Goal: Information Seeking & Learning: Learn about a topic

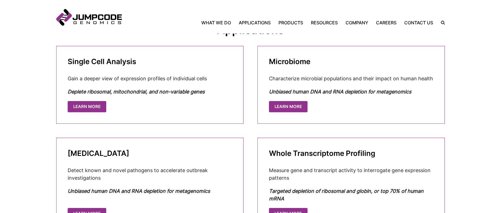
scroll to position [252, 0]
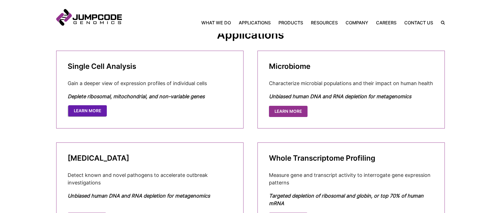
click at [85, 110] on link "Learn More" at bounding box center [87, 110] width 39 height 11
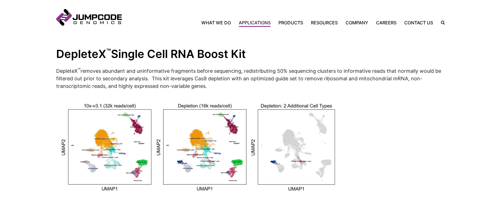
scroll to position [531, 0]
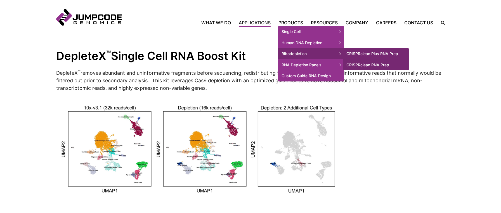
click at [299, 53] on span "Ribodepletion" at bounding box center [311, 53] width 66 height 11
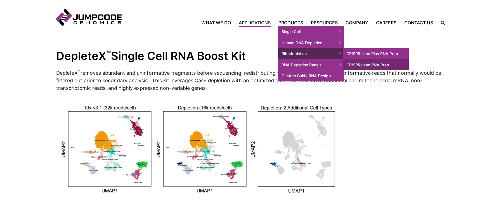
click at [345, 52] on link "CRISPRclean Plus RNA Prep" at bounding box center [376, 53] width 66 height 11
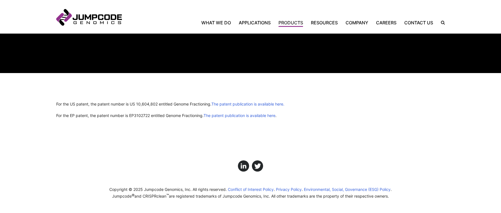
scroll to position [956, 0]
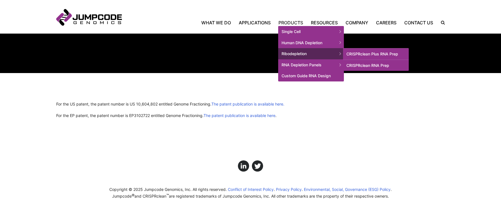
click at [381, 65] on link "CRISPRclean RNA Prep" at bounding box center [376, 65] width 66 height 11
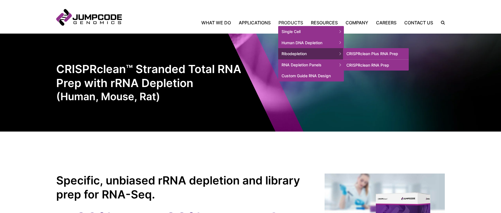
click at [354, 55] on link "CRISPRclean Plus RNA Prep" at bounding box center [376, 53] width 66 height 11
